Goal: Transaction & Acquisition: Purchase product/service

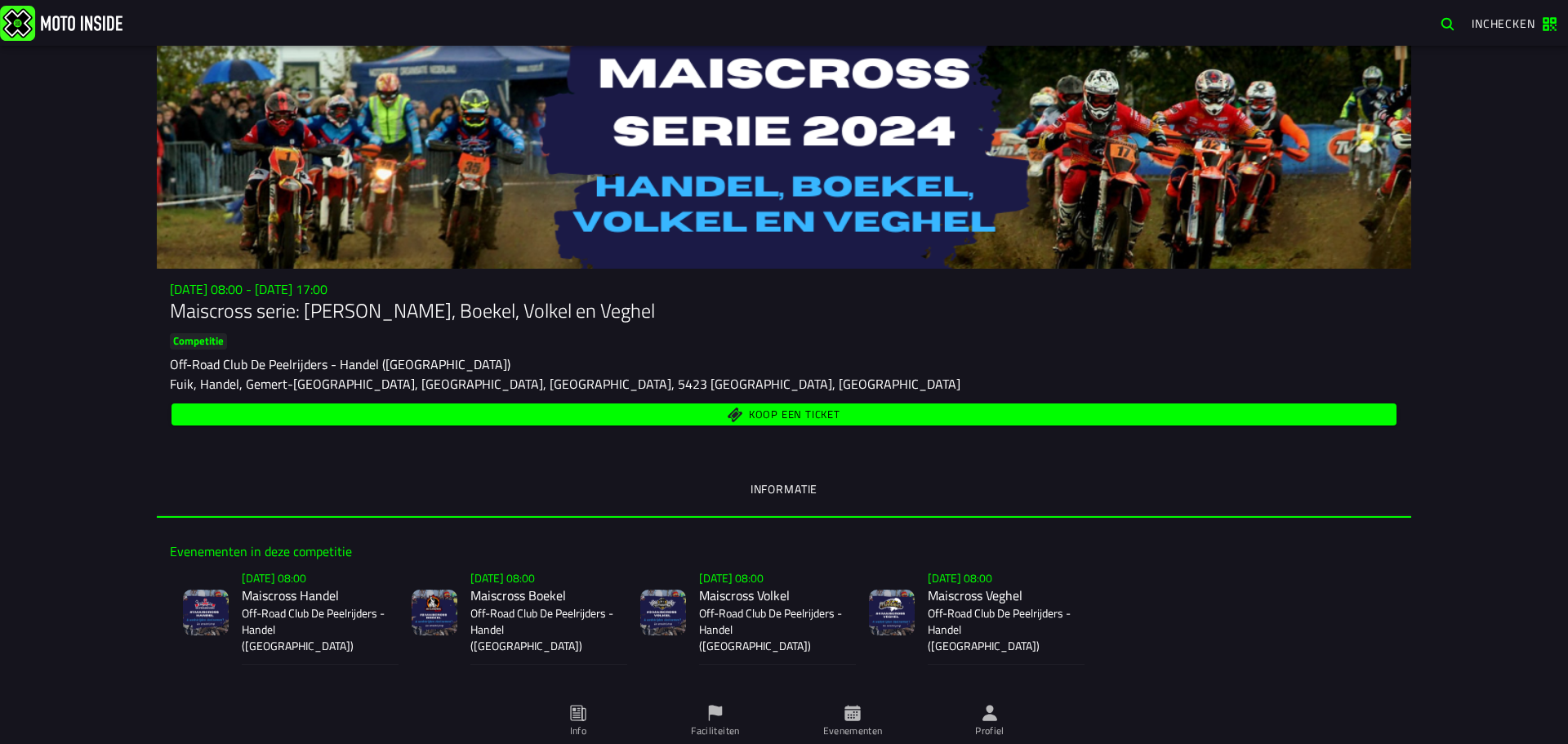
click at [778, 411] on span "Koop een ticket" at bounding box center [795, 416] width 91 height 11
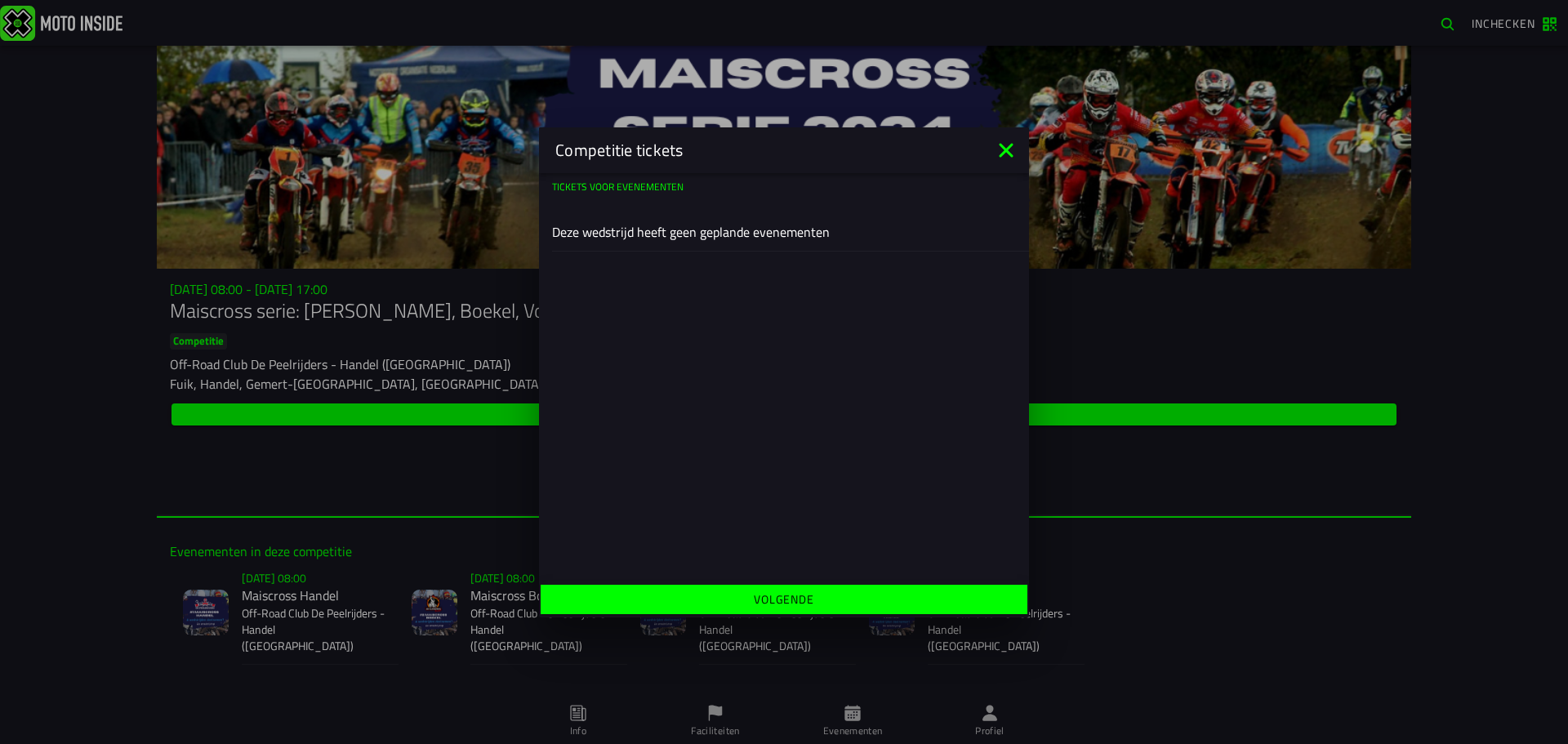
click at [0, 0] on slot "Volgende" at bounding box center [0, 0] width 0 height 0
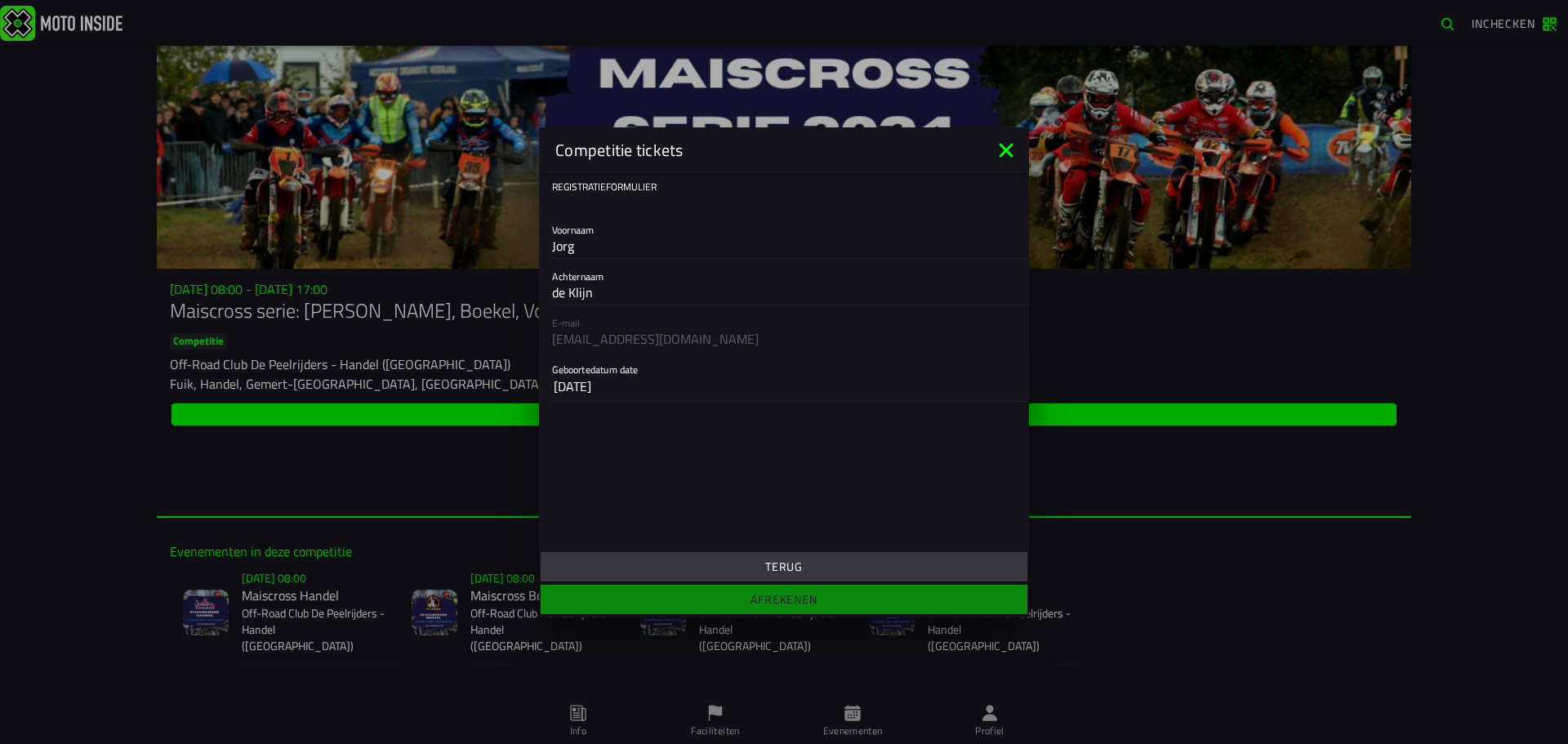
click at [0, 0] on slot "Terug" at bounding box center [0, 0] width 0 height 0
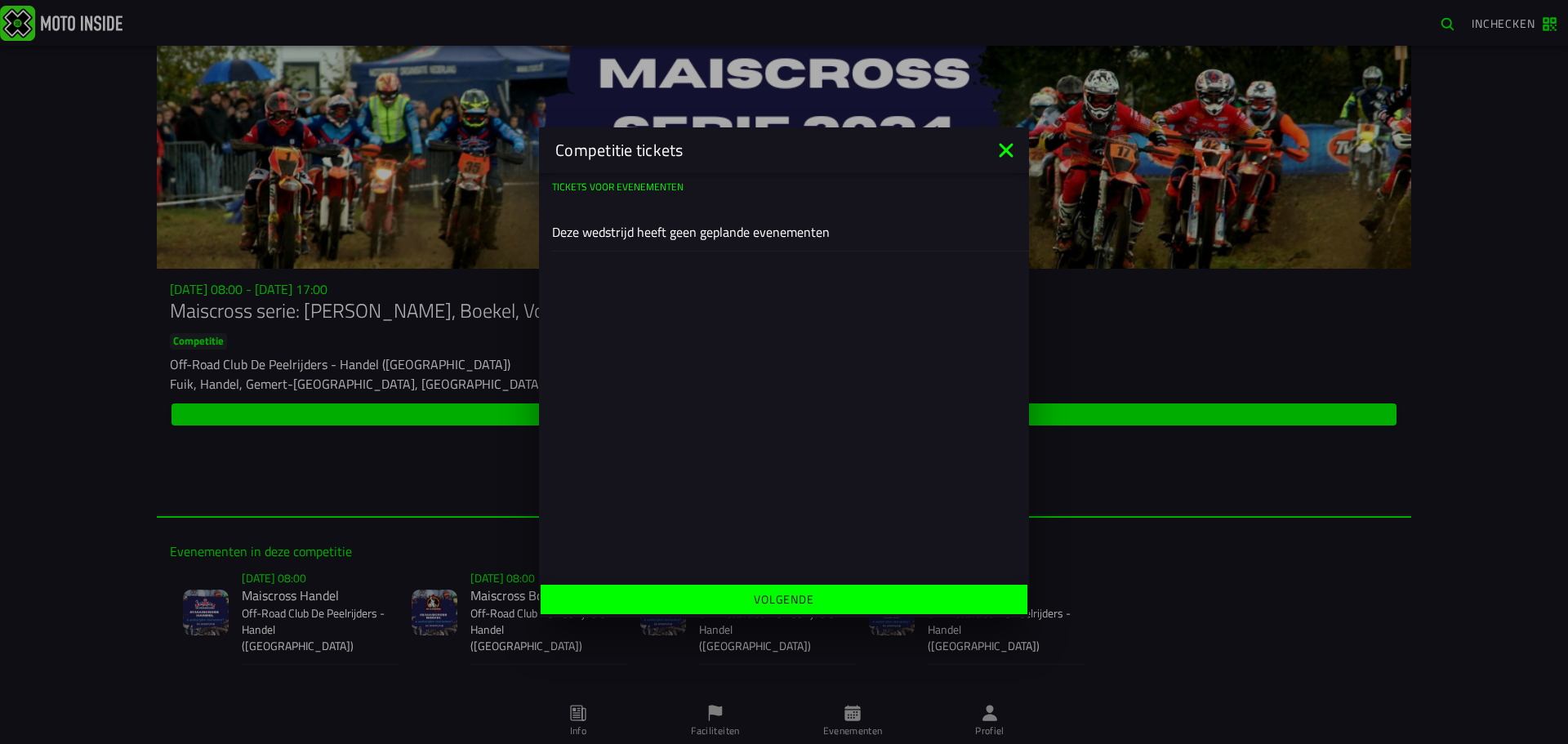
click at [1008, 149] on icon at bounding box center [1005, 150] width 14 height 14
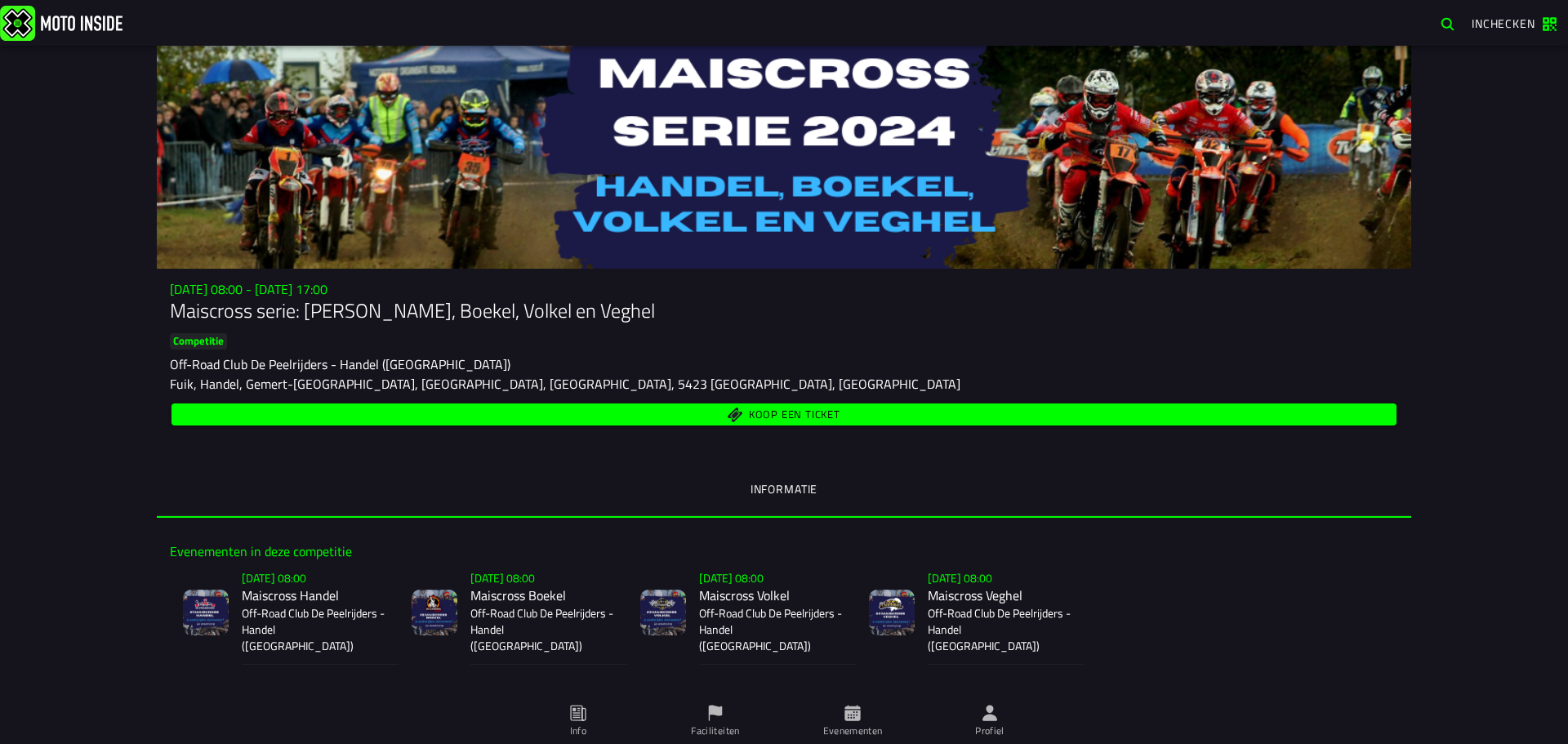
click at [762, 411] on span "Koop een ticket" at bounding box center [795, 416] width 91 height 11
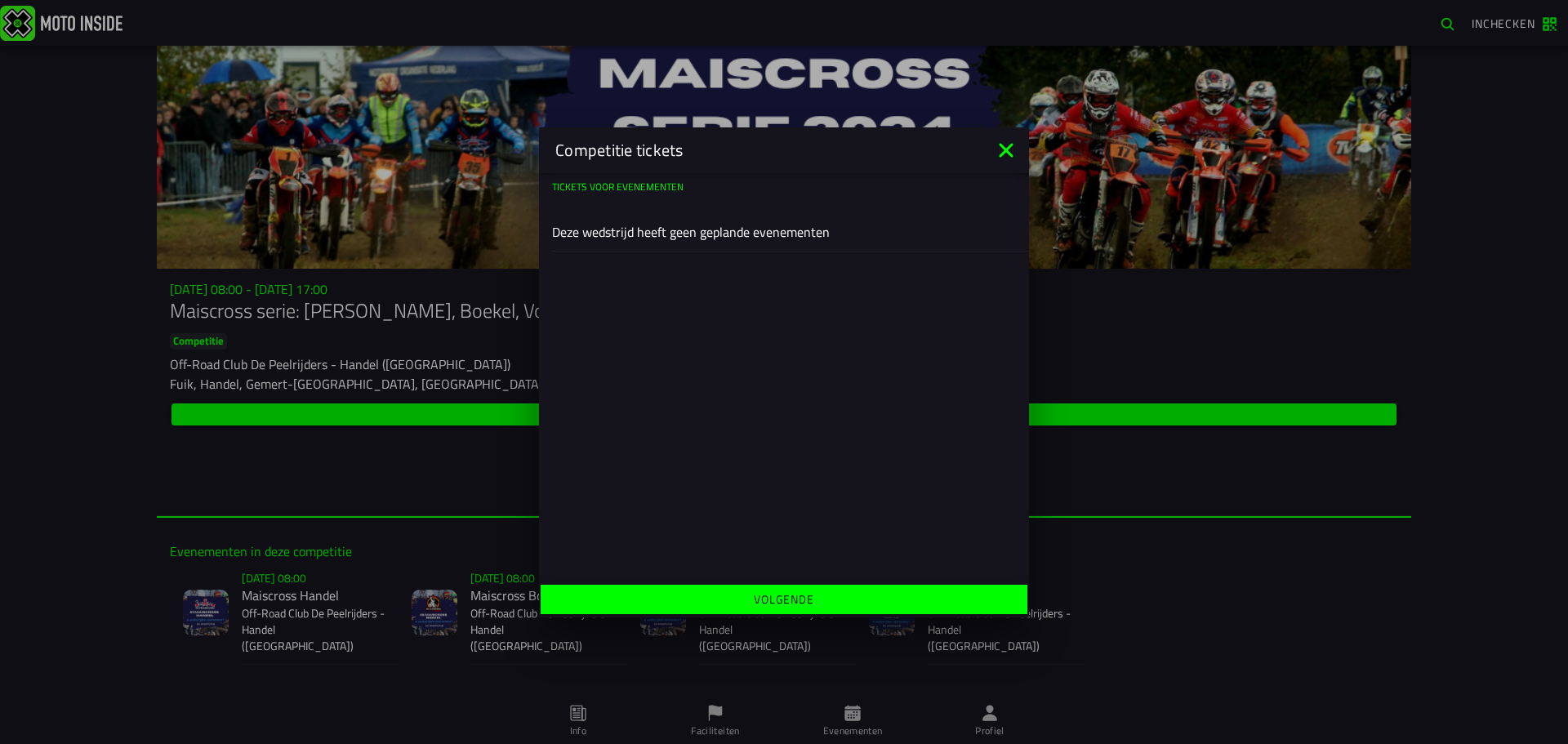
click at [1006, 149] on icon at bounding box center [1005, 150] width 14 height 14
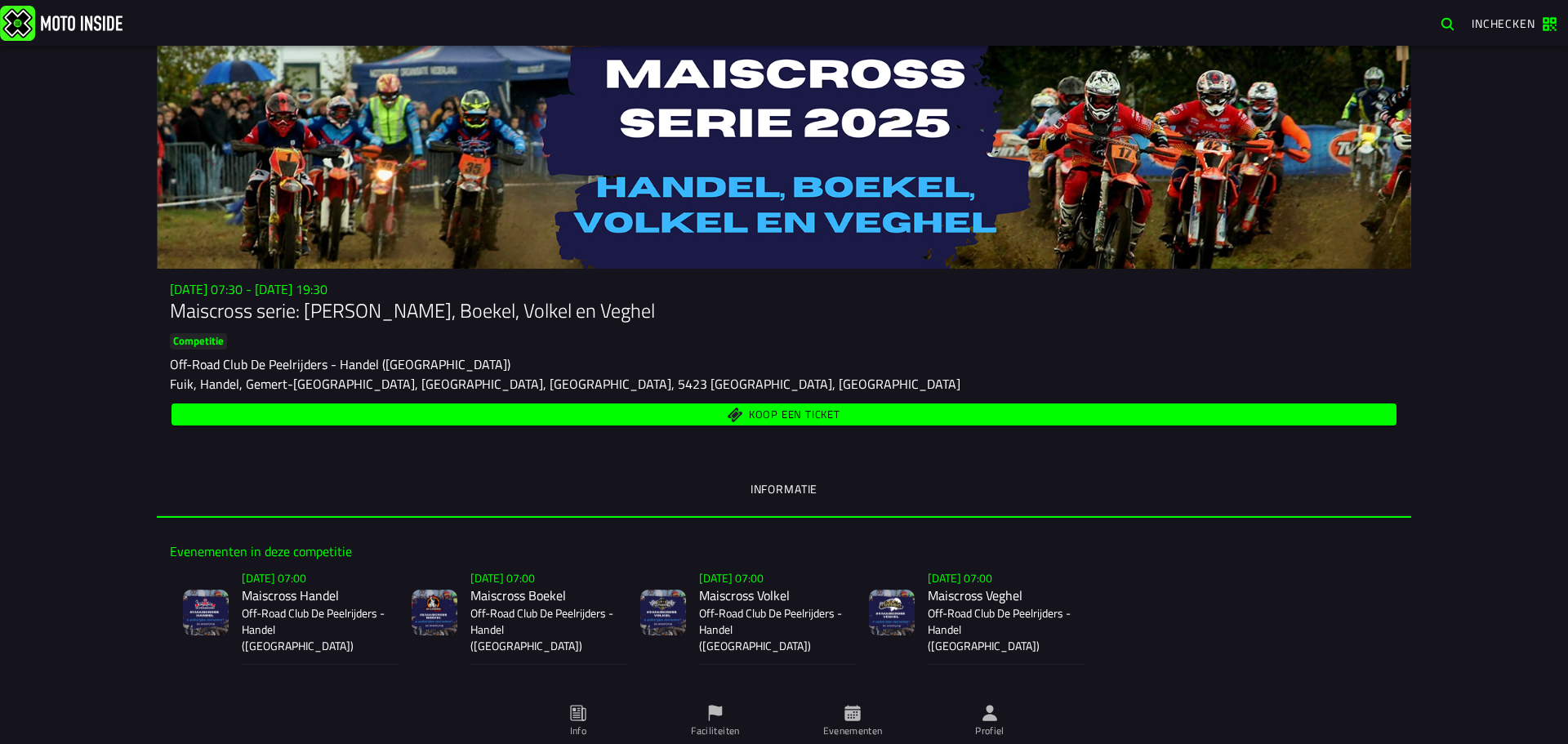
click at [771, 411] on span "Koop een ticket" at bounding box center [795, 416] width 91 height 11
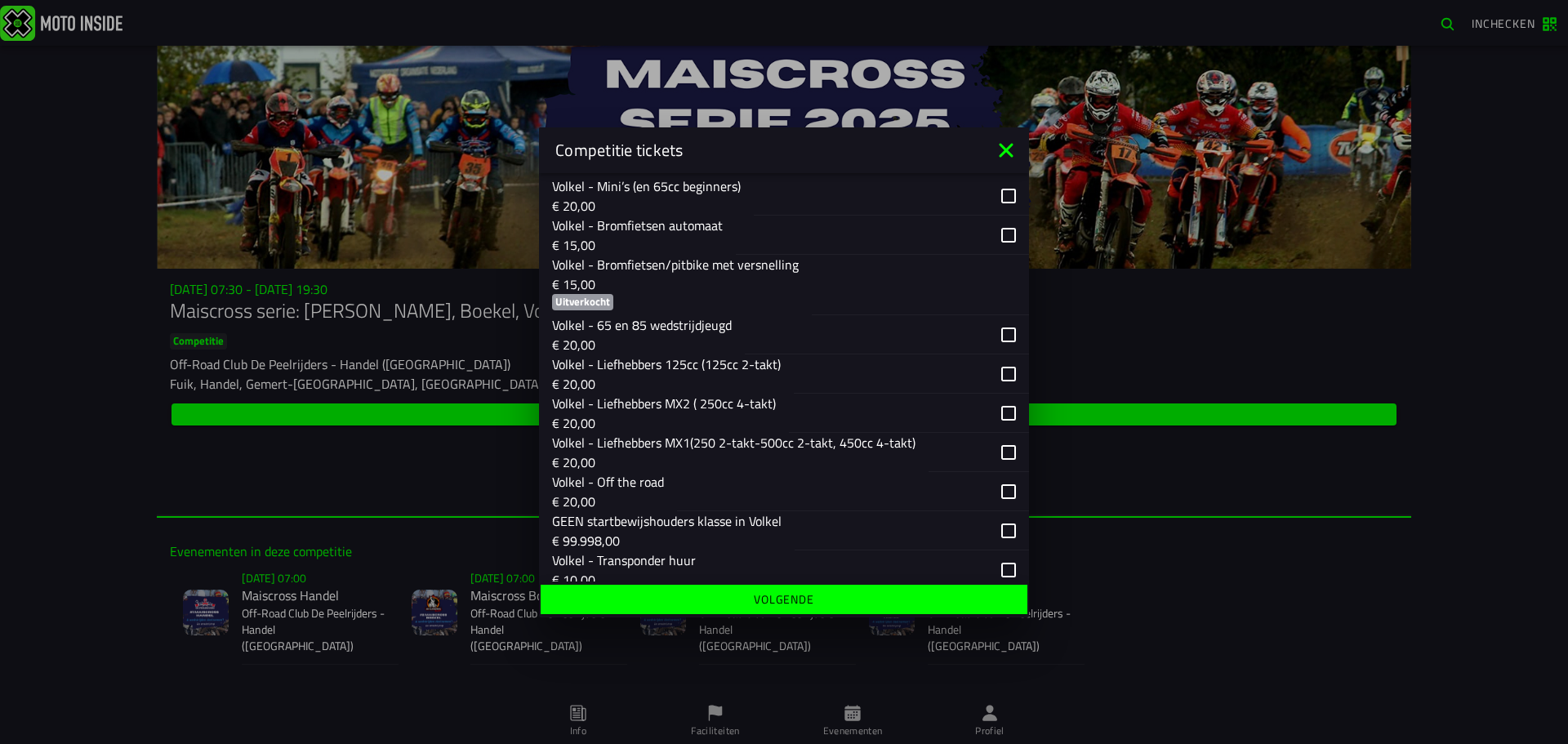
scroll to position [1879, 0]
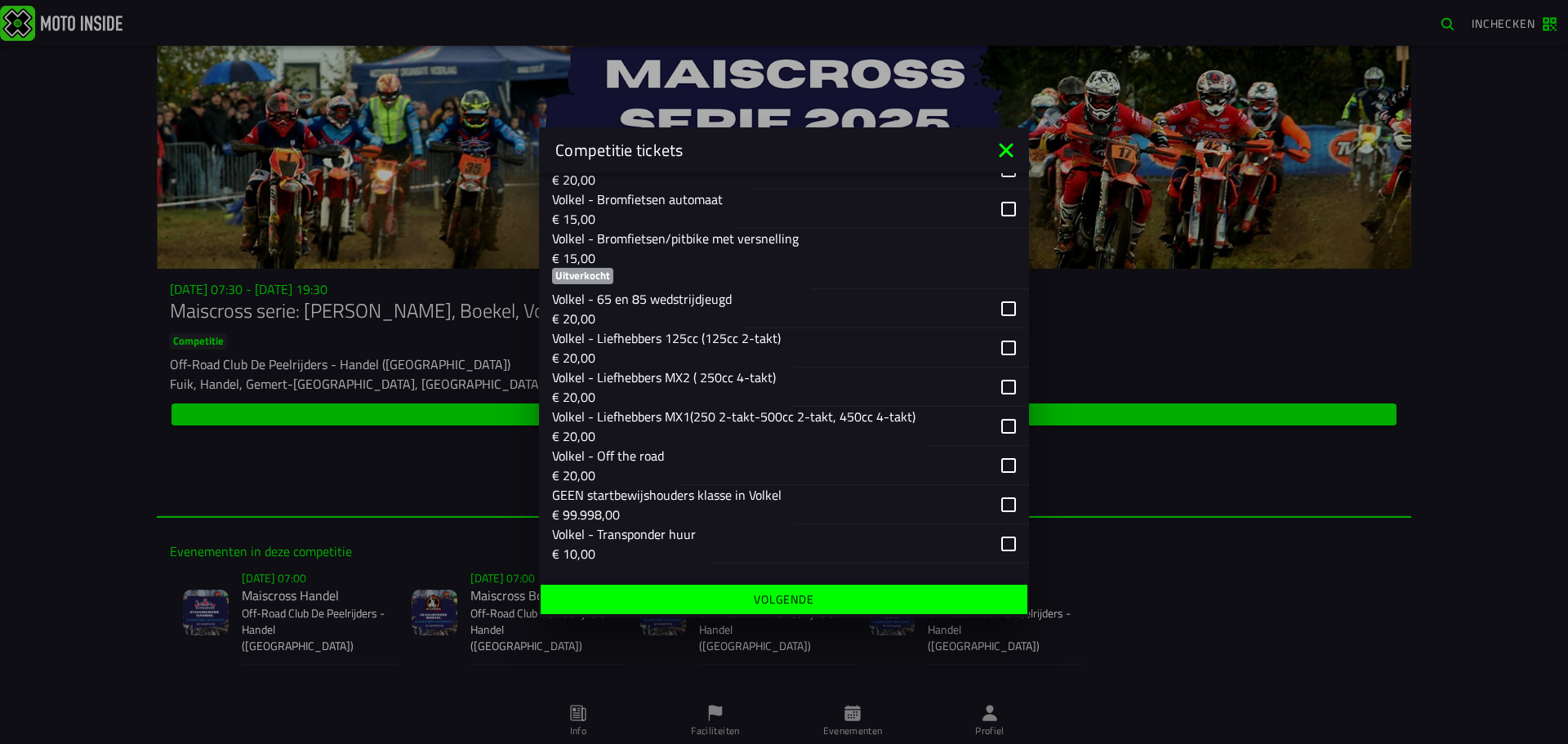
click at [995, 505] on div "button" at bounding box center [911, 504] width 234 height 39
click at [998, 500] on div "button" at bounding box center [911, 504] width 234 height 39
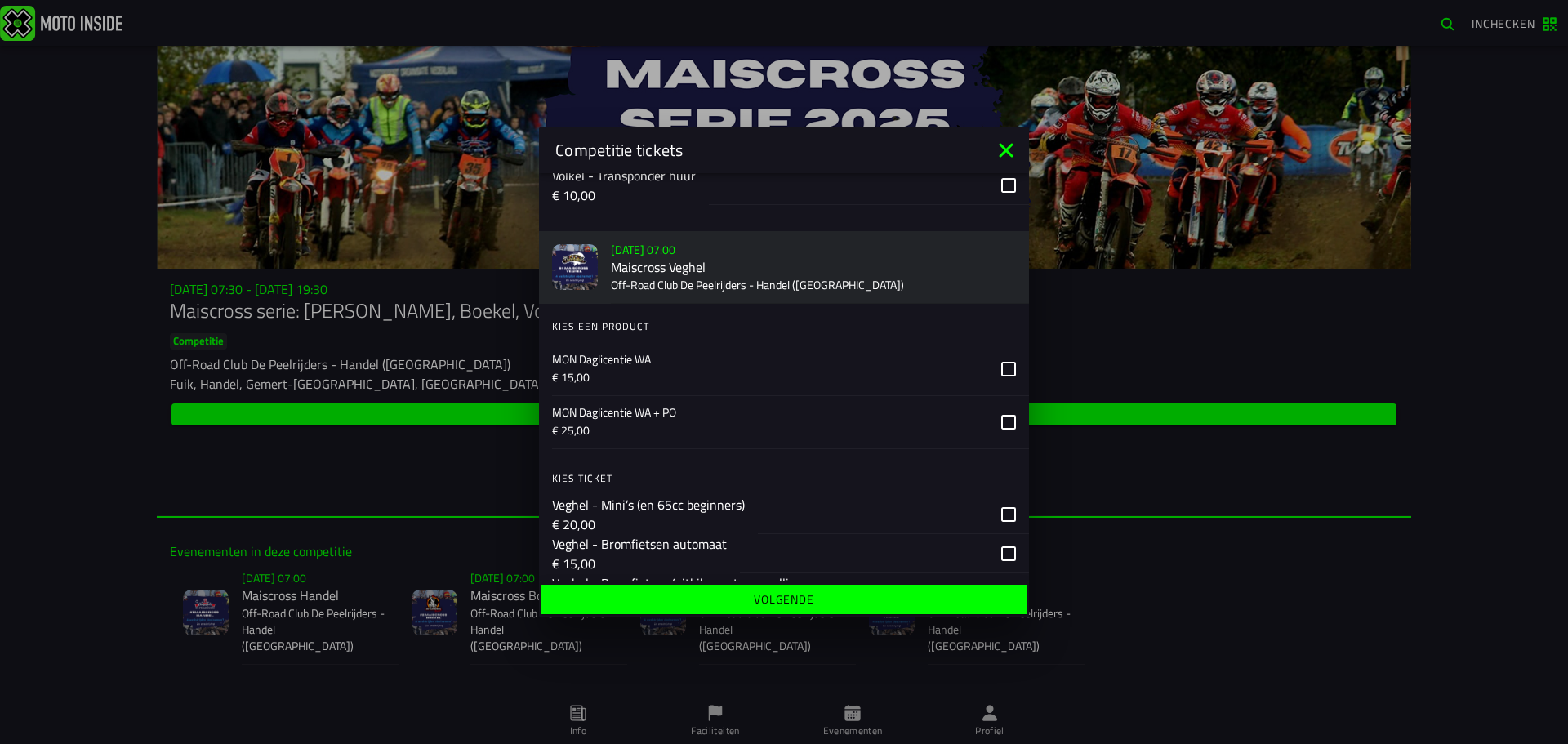
scroll to position [2128, 0]
